Goal: Task Accomplishment & Management: Manage account settings

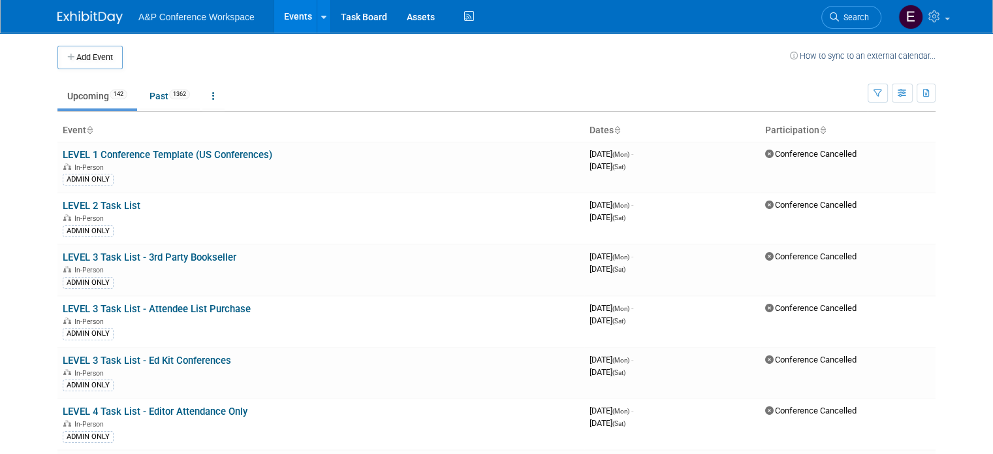
scroll to position [1237, 0]
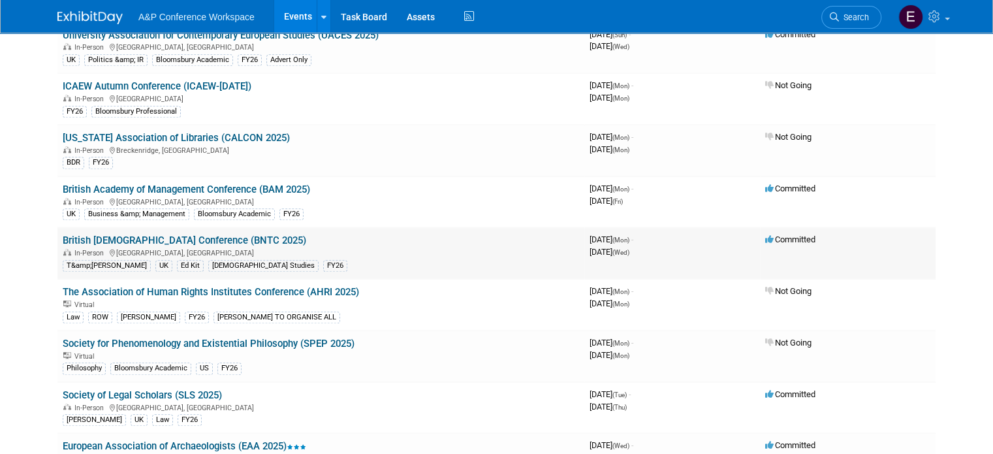
click at [258, 234] on link "British [DEMOGRAPHIC_DATA] Conference (BNTC 2025)" at bounding box center [185, 240] width 244 height 12
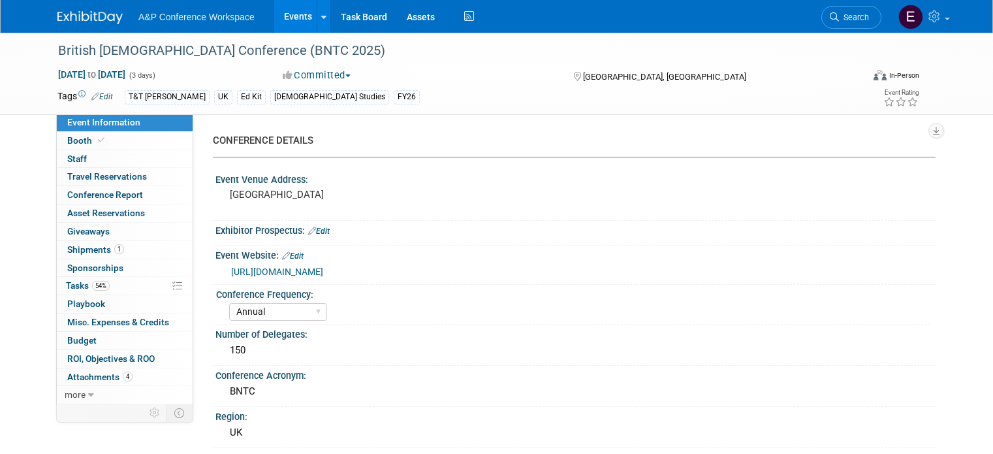
select select "Annual"
select select "Level 3"
select select "Ed Kit"
select select "[DEMOGRAPHIC_DATA] Studies"
select select "T&T [PERSON_NAME]"
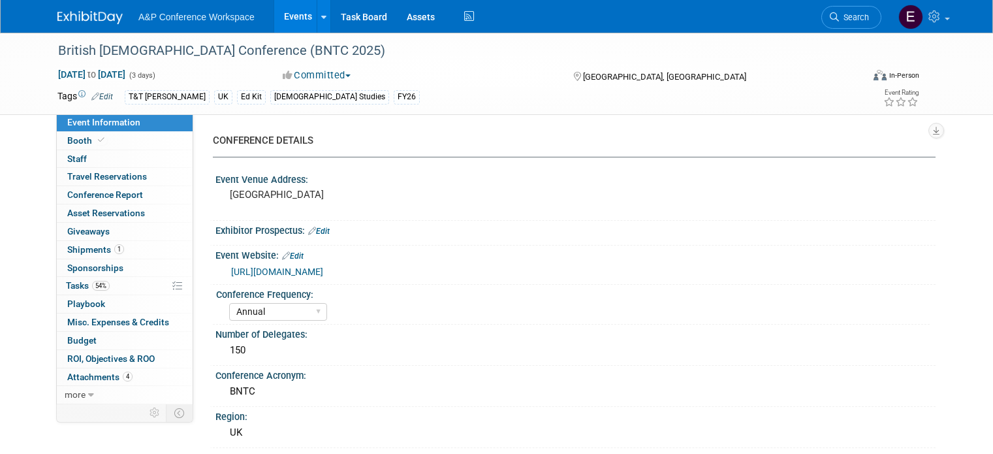
select select "[PERSON_NAME]"
select select "Networking/Commissioning"
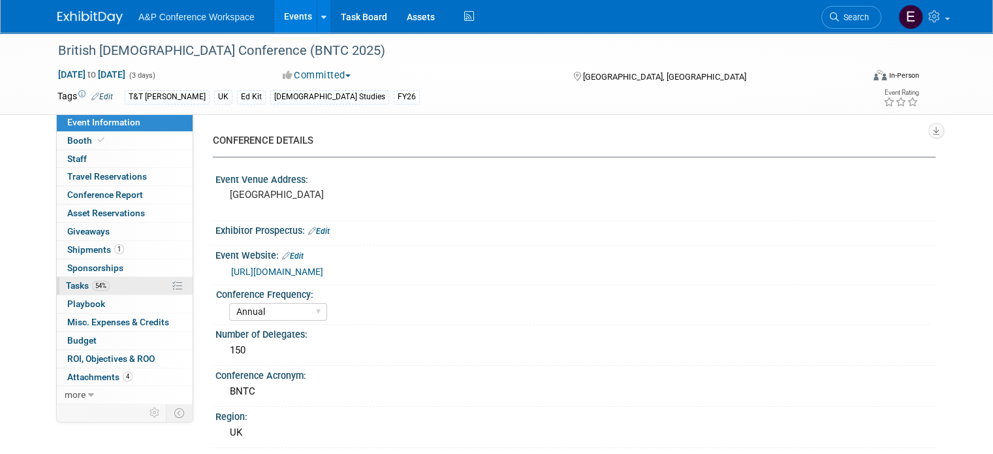
click at [99, 289] on link "54% Tasks 54%" at bounding box center [125, 286] width 136 height 18
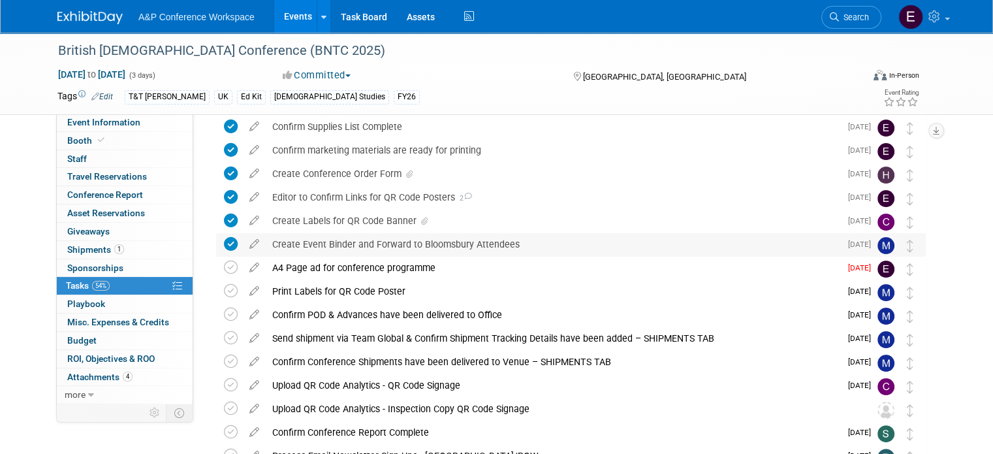
scroll to position [196, 0]
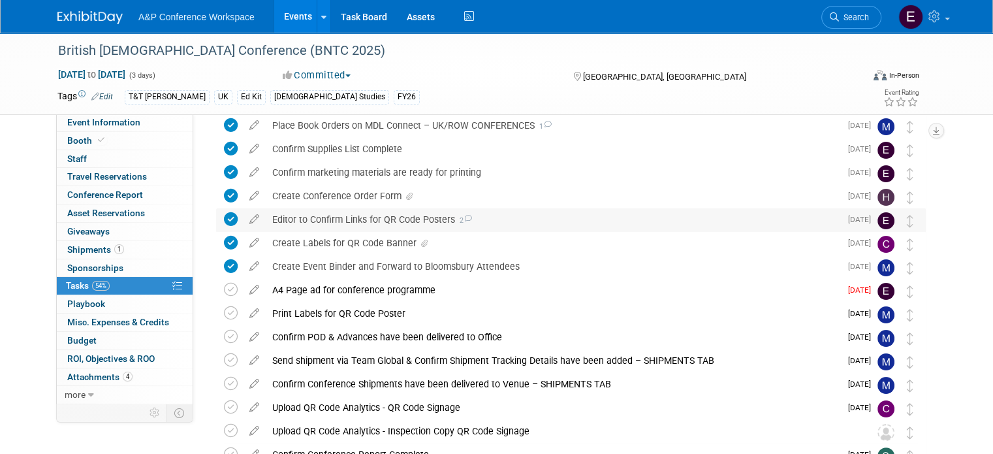
click at [460, 222] on span "2" at bounding box center [463, 220] width 17 height 8
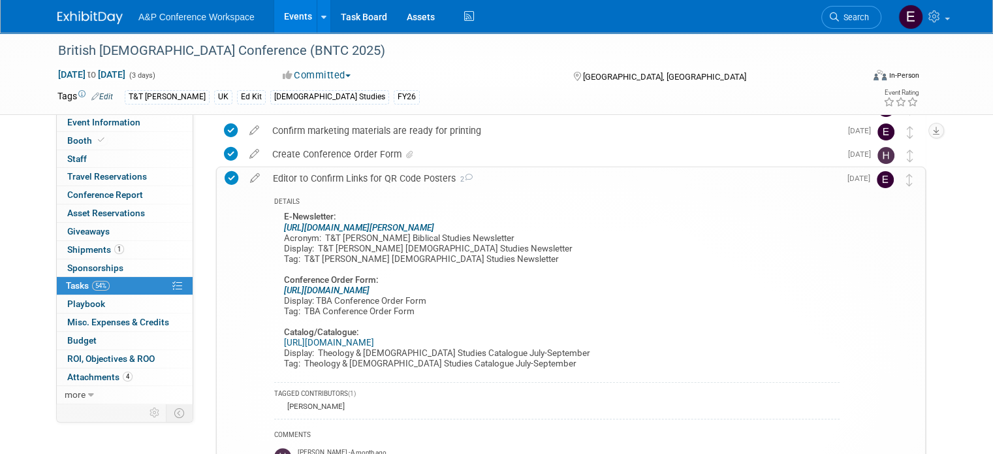
scroll to position [261, 0]
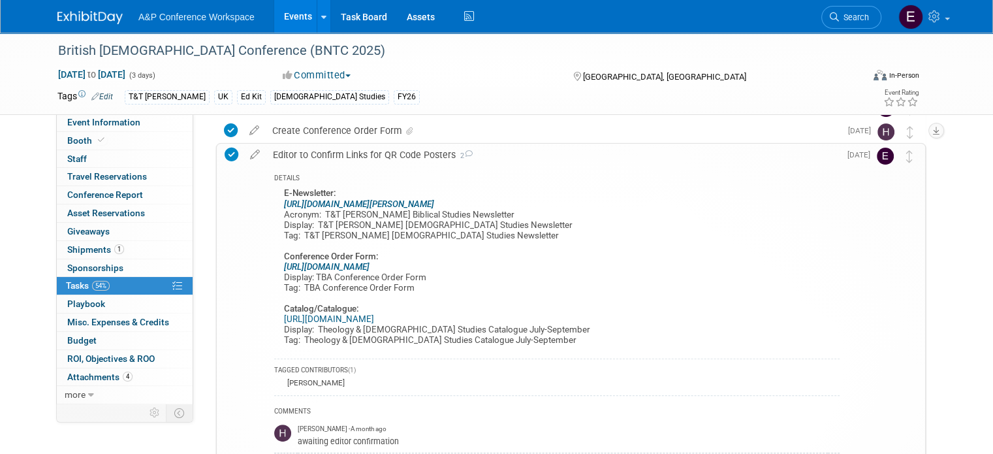
click at [370, 270] on link "[URL][DOMAIN_NAME]" at bounding box center [327, 267] width 86 height 10
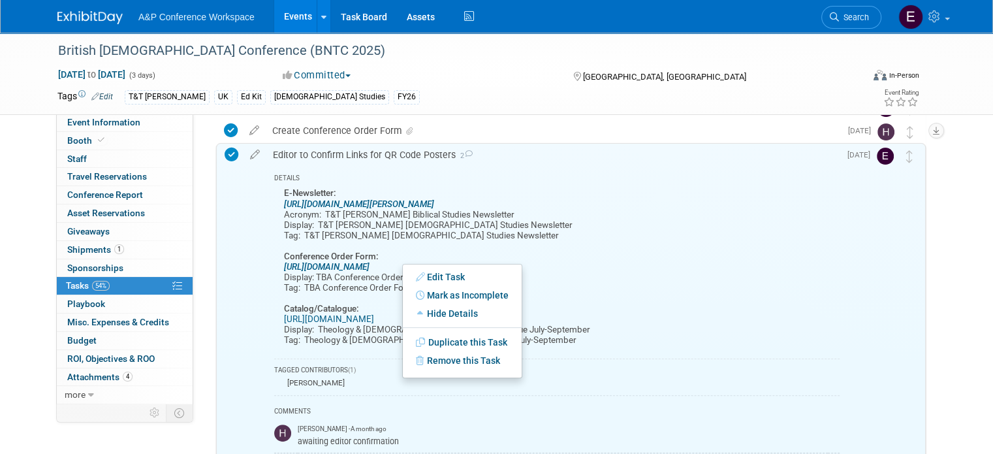
click at [369, 268] on link "[URL][DOMAIN_NAME]" at bounding box center [327, 267] width 86 height 10
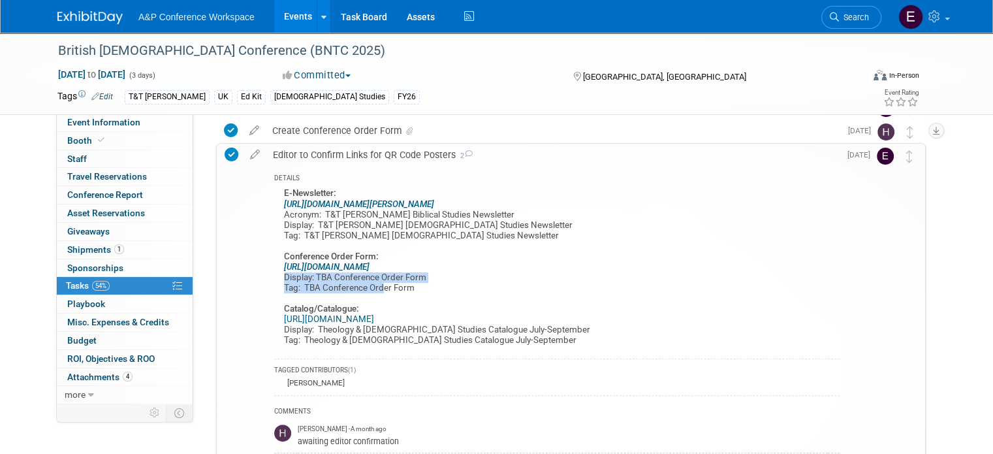
drag, startPoint x: 615, startPoint y: 274, endPoint x: 438, endPoint y: 293, distance: 178.7
click at [408, 287] on div "E-Newsletter: [URL][DOMAIN_NAME][PERSON_NAME] Acronym: T&T [PERSON_NAME] Biblic…" at bounding box center [557, 268] width 566 height 167
drag, startPoint x: 457, startPoint y: 289, endPoint x: 430, endPoint y: 280, distance: 28.5
click at [458, 289] on div "E-Newsletter: [URL][DOMAIN_NAME][PERSON_NAME] Acronym: T&T [PERSON_NAME] Biblic…" at bounding box center [557, 268] width 566 height 167
drag, startPoint x: 265, startPoint y: 266, endPoint x: 597, endPoint y: 266, distance: 331.8
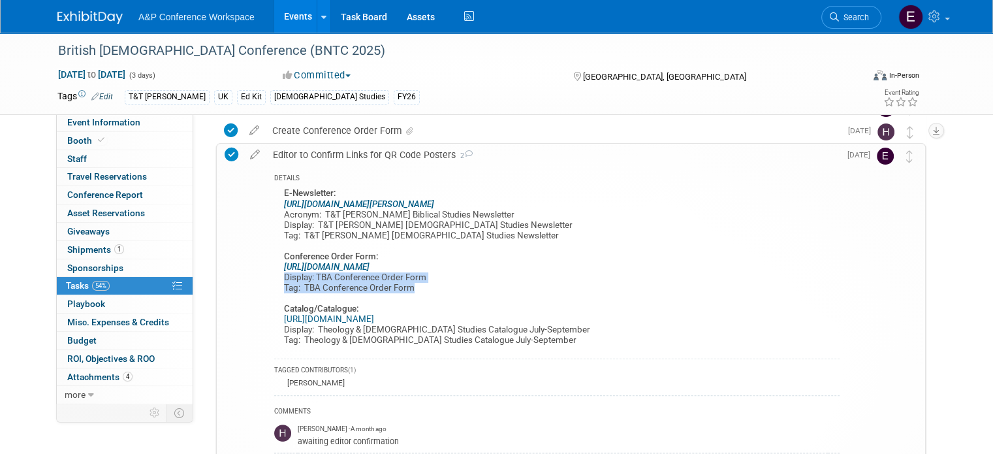
click at [597, 266] on div "E-Newsletter: [URL][DOMAIN_NAME][PERSON_NAME] Acronym: T&T [PERSON_NAME] Biblic…" at bounding box center [557, 268] width 566 height 167
copy link "[URL][DOMAIN_NAME]"
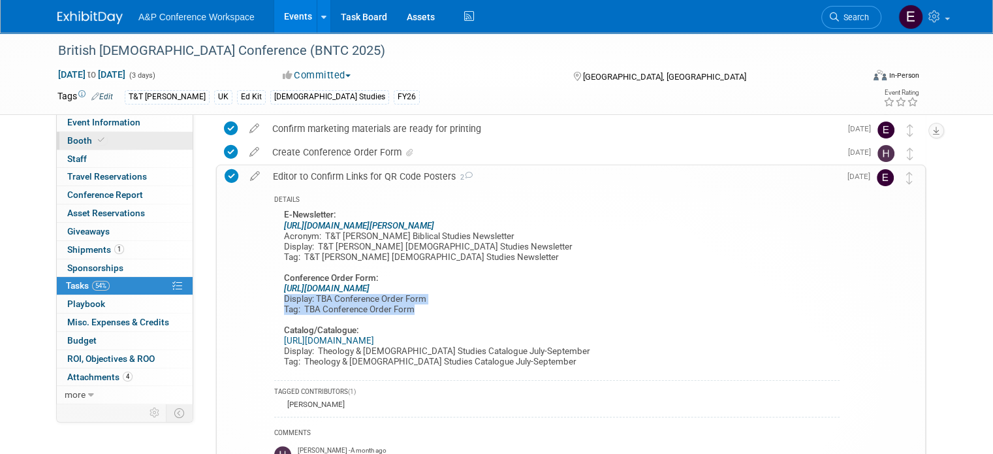
scroll to position [65, 0]
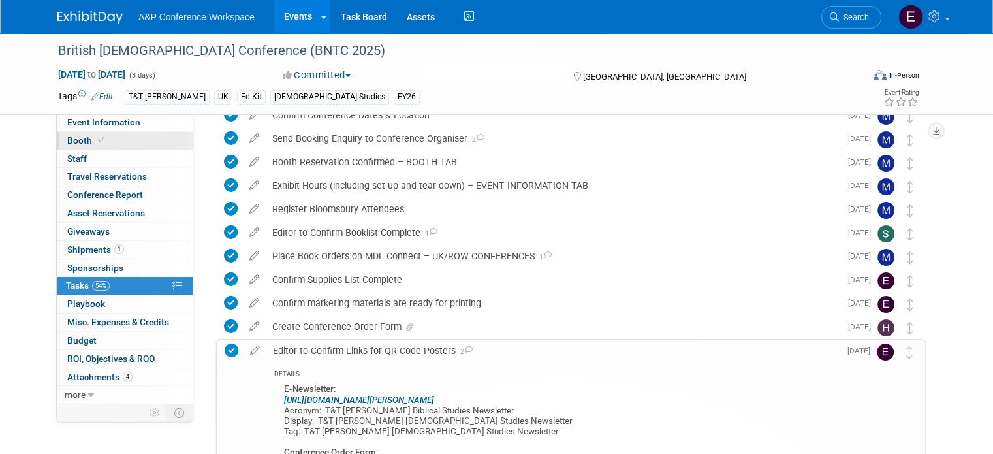
click at [121, 138] on link "Booth" at bounding box center [125, 141] width 136 height 18
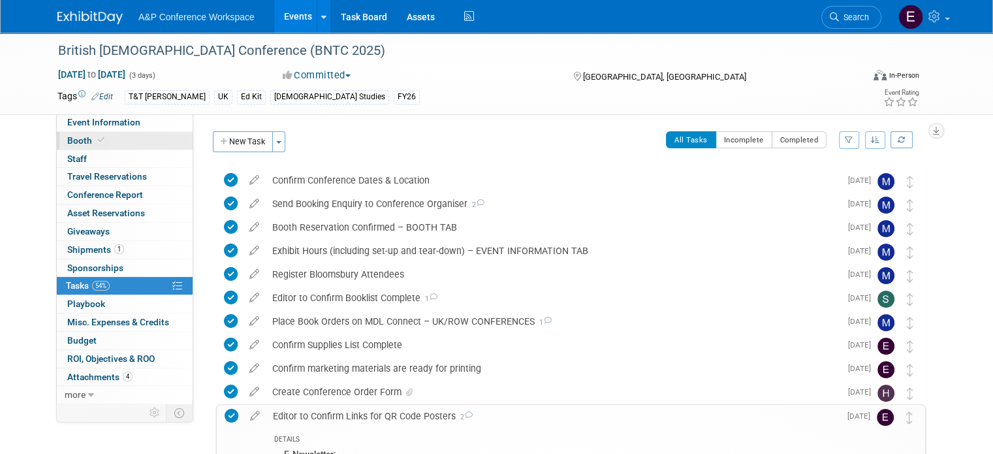
select select "COBA"
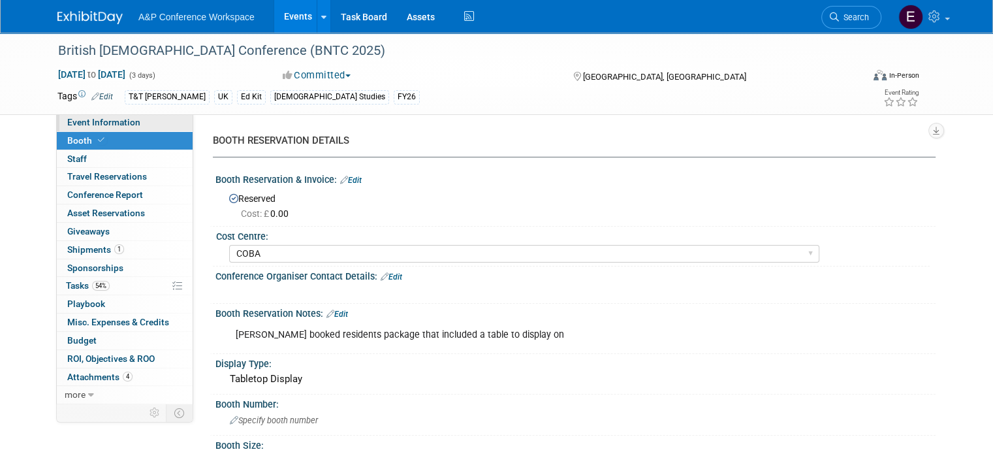
click at [132, 124] on link "Event Information" at bounding box center [125, 123] width 136 height 18
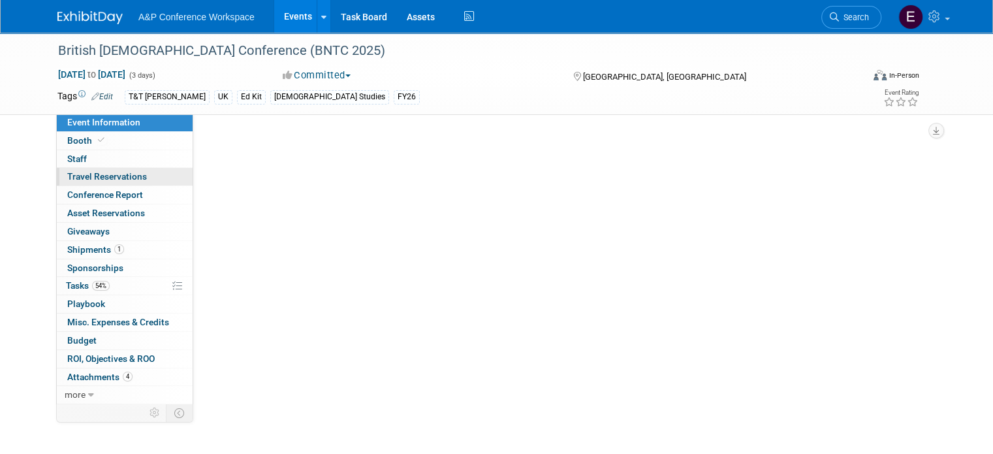
select select "Annual"
select select "Level 3"
select select "Ed Kit"
select select "[DEMOGRAPHIC_DATA] Studies"
select select "T&T [PERSON_NAME]"
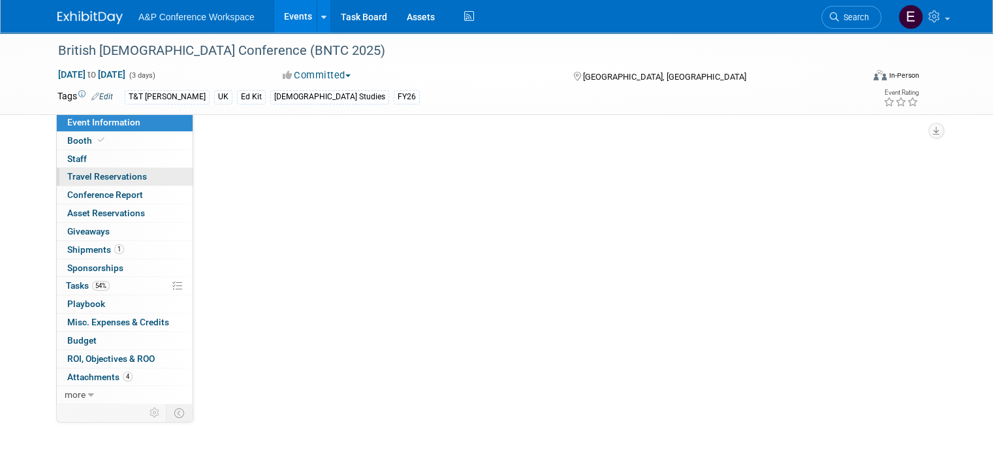
select select "[PERSON_NAME]"
select select "Networking/Commissioning"
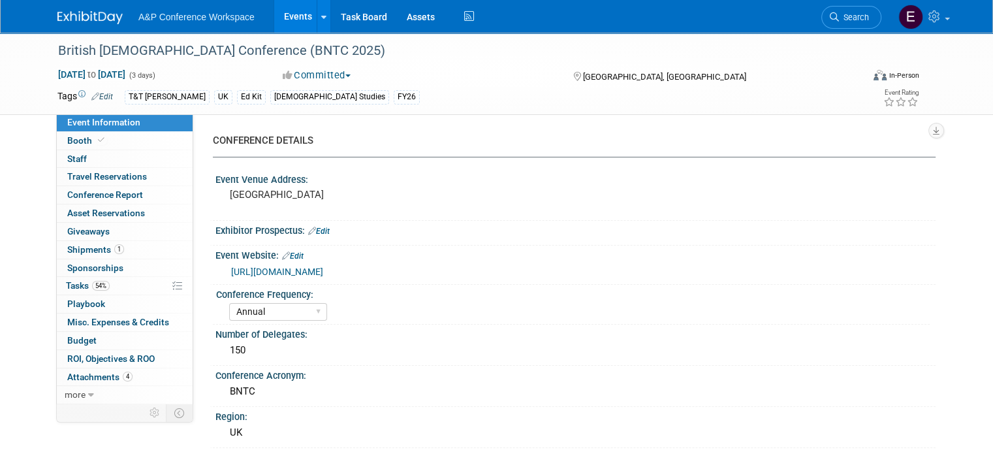
scroll to position [196, 0]
